Goal: Check status: Check status

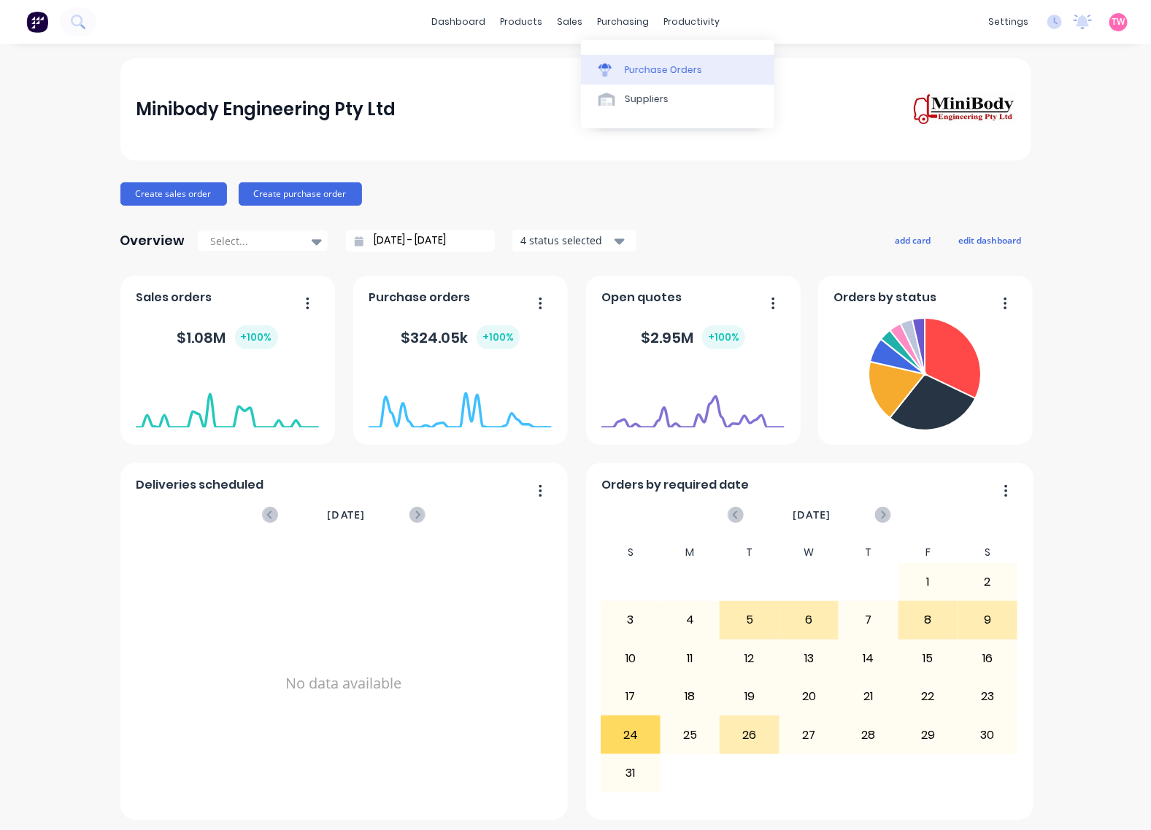
click at [644, 73] on div "Purchase Orders" at bounding box center [663, 69] width 77 height 13
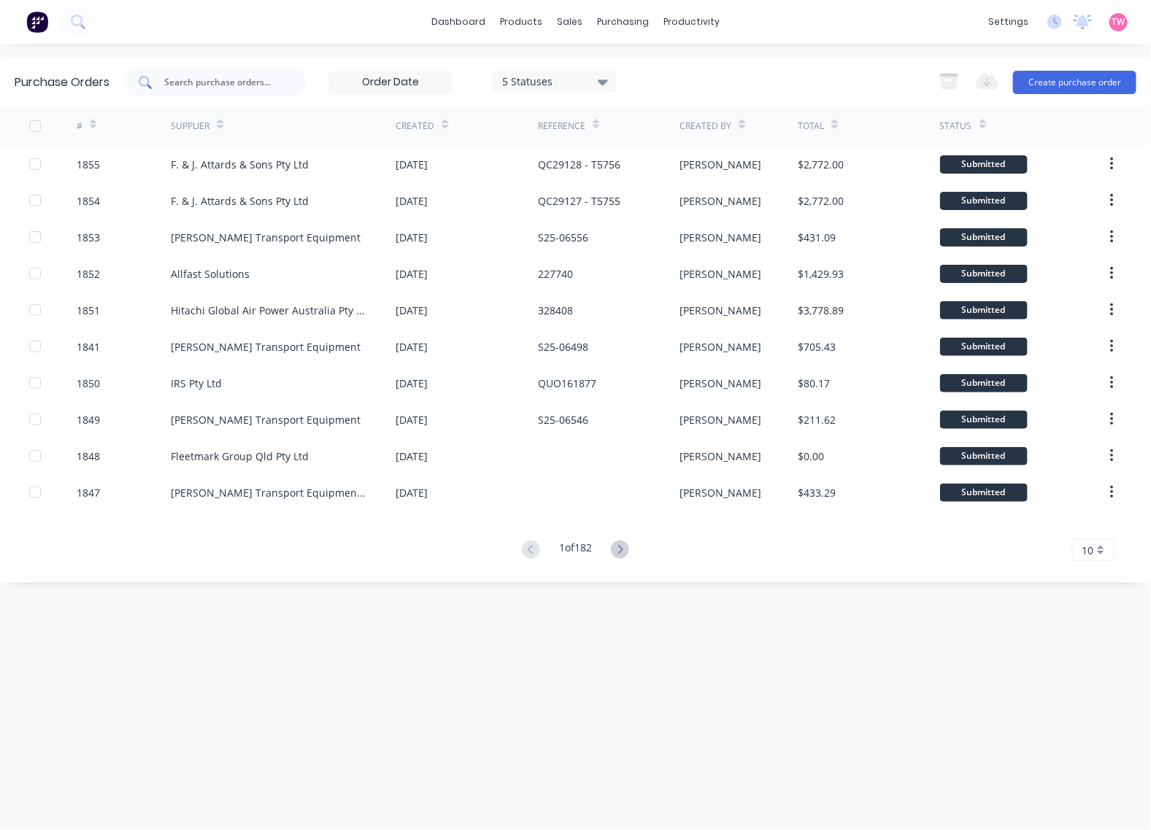
click at [217, 82] on input "text" at bounding box center [223, 82] width 121 height 15
paste input "1801"
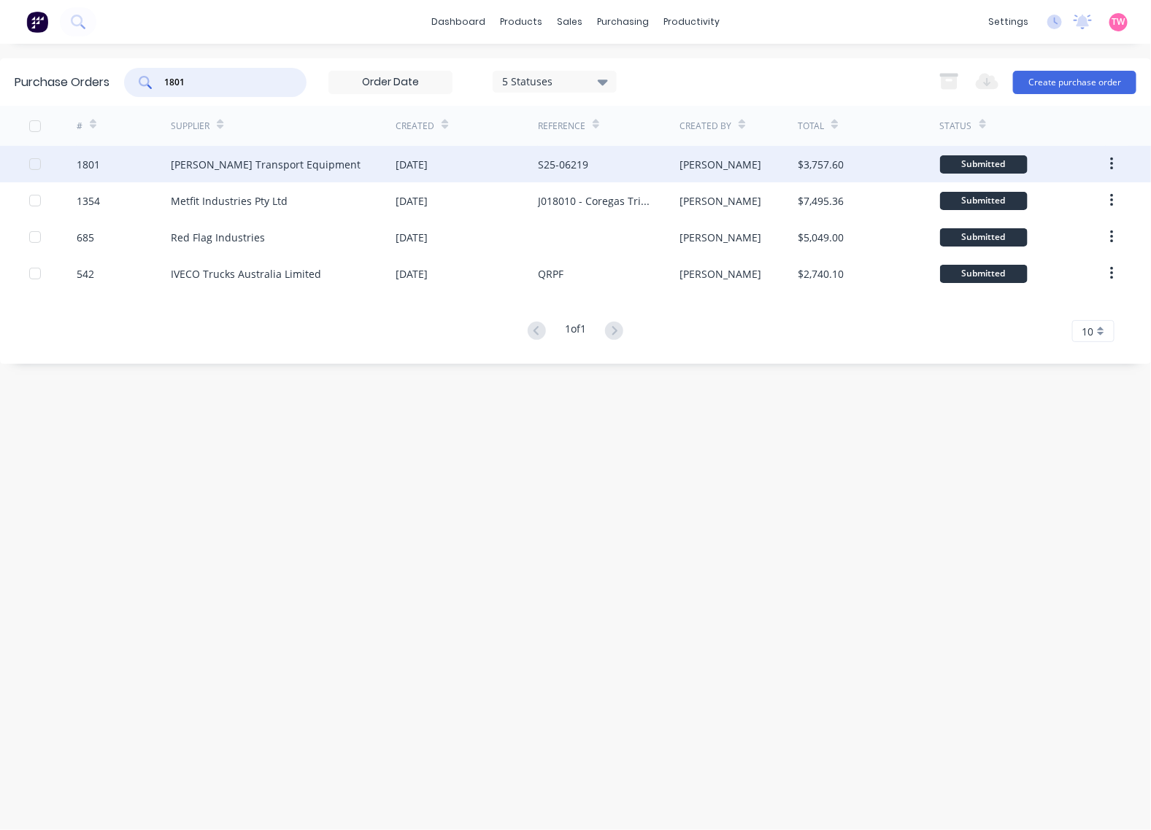
type input "1801"
click at [79, 164] on div "1801" at bounding box center [88, 164] width 23 height 15
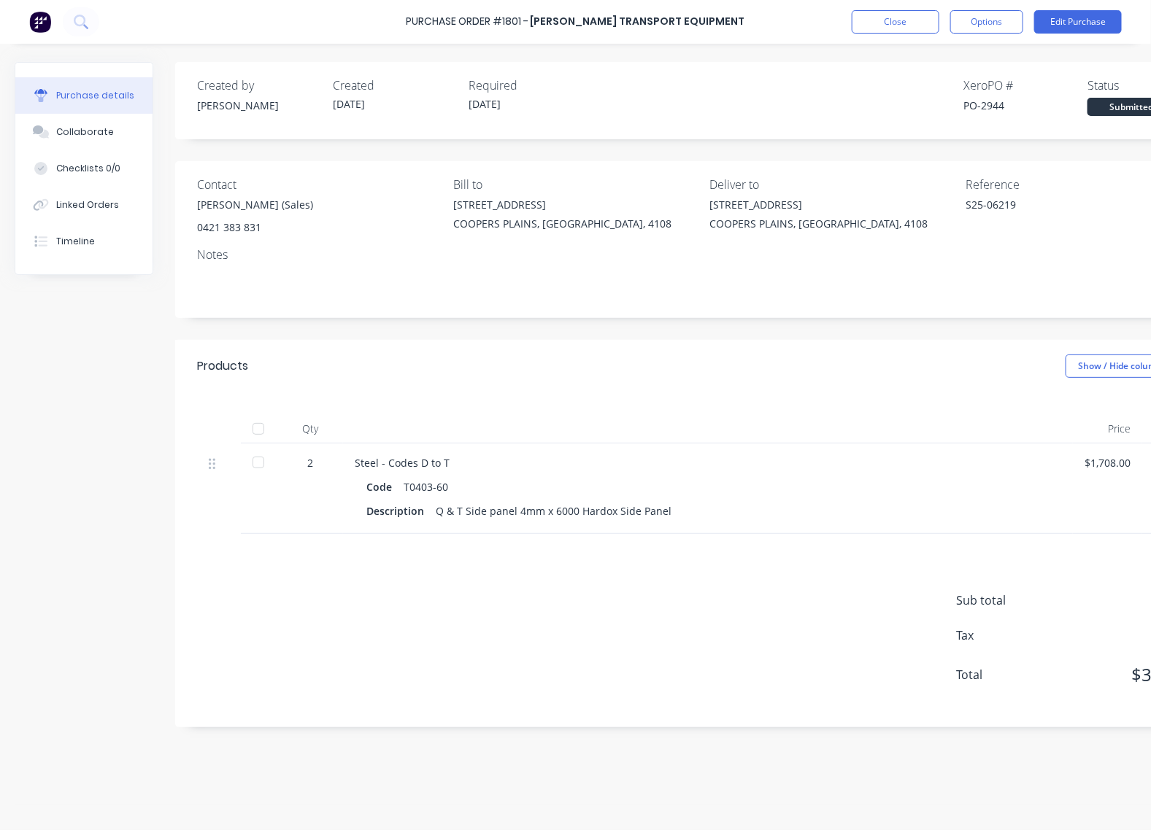
click at [1011, 103] on div "PO-2944" at bounding box center [1025, 105] width 124 height 15
click at [997, 104] on div "PO-2944" at bounding box center [1025, 105] width 124 height 15
copy div "2944"
